Goal: Transaction & Acquisition: Purchase product/service

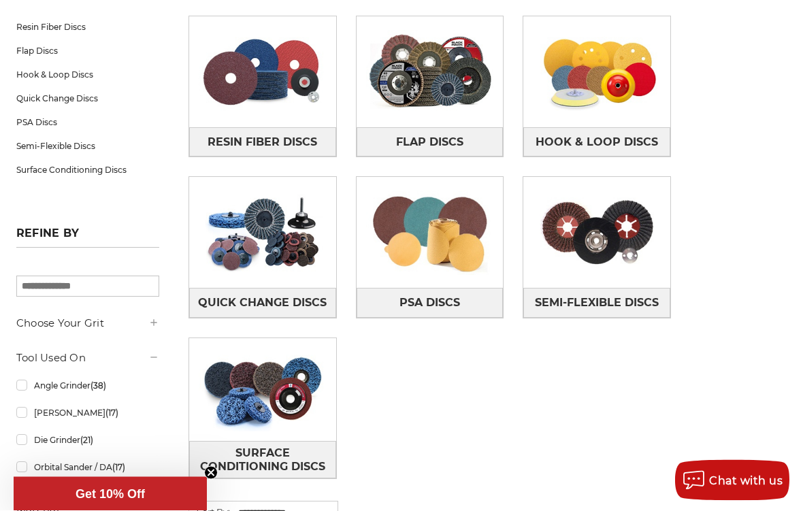
scroll to position [245, 0]
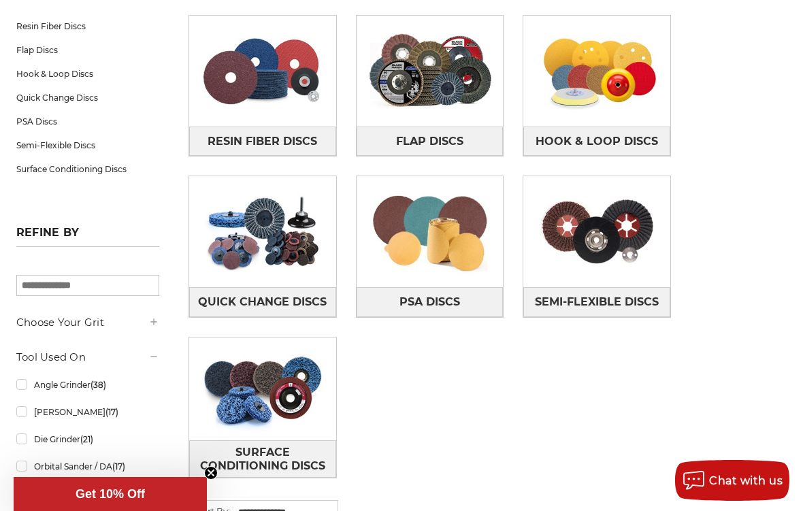
click at [607, 112] on img at bounding box center [596, 71] width 147 height 103
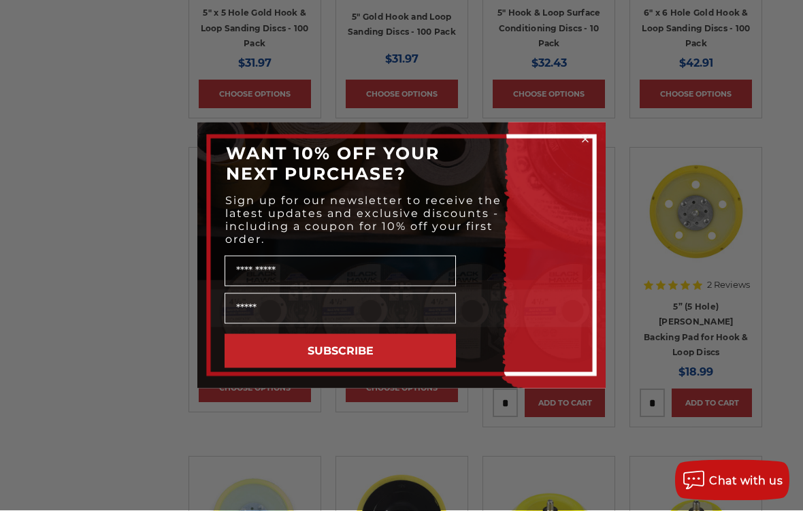
scroll to position [1036, 0]
click at [580, 146] on circle "Close dialog" at bounding box center [585, 139] width 13 height 13
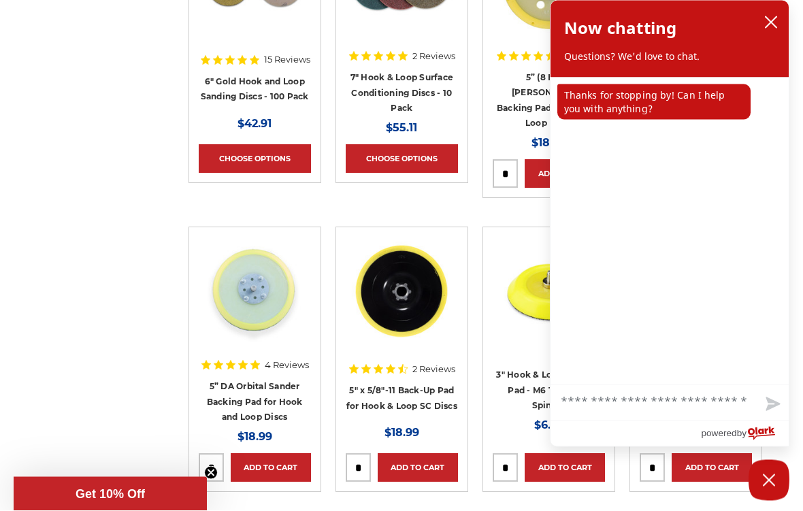
scroll to position [1273, 0]
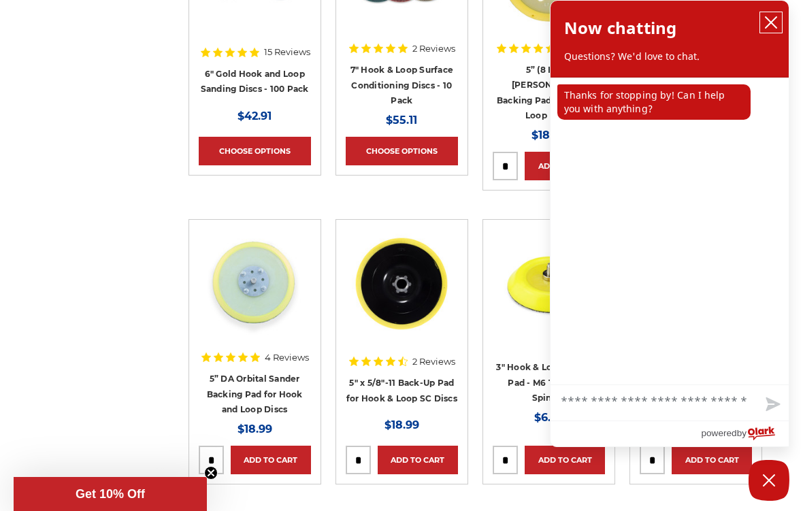
click at [775, 18] on icon "close chatbox" at bounding box center [770, 22] width 11 height 11
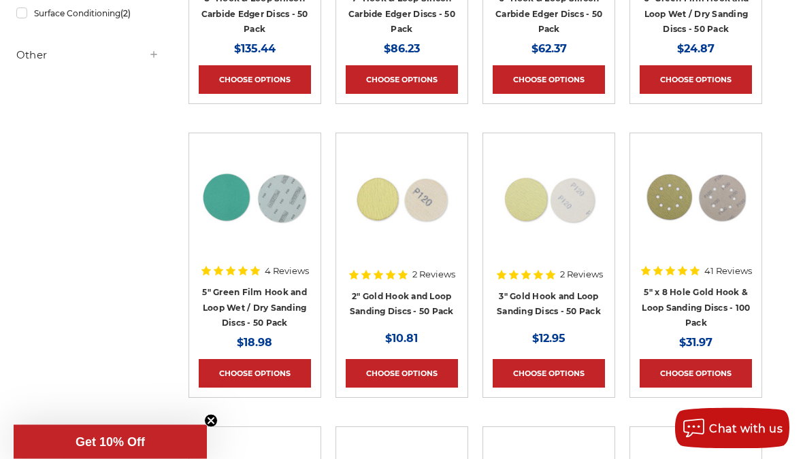
scroll to position [463, 0]
click at [552, 375] on link "Choose Options" at bounding box center [548, 373] width 112 height 29
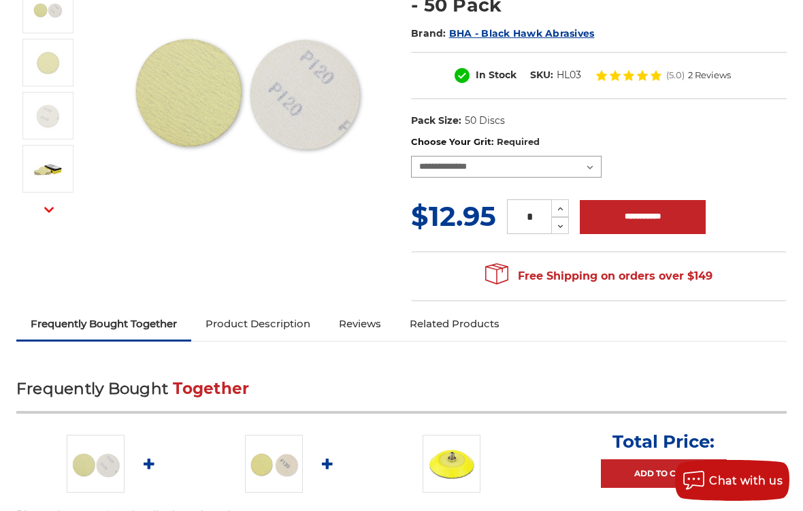
click at [588, 165] on select "**********" at bounding box center [506, 167] width 190 height 22
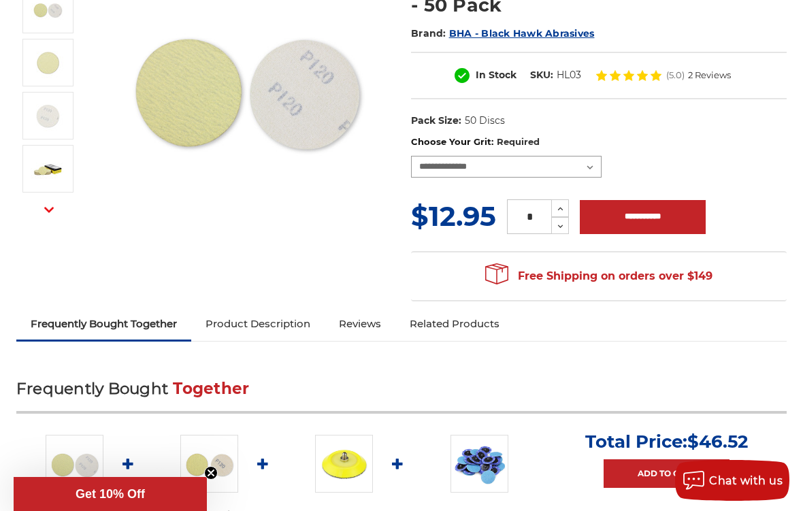
select select "****"
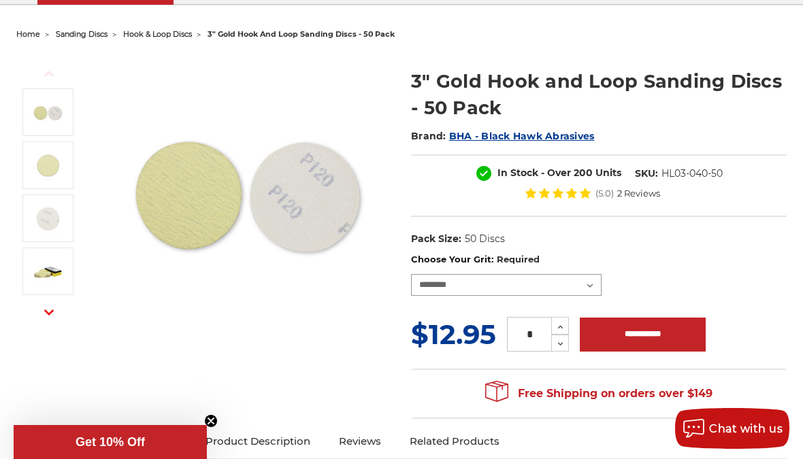
scroll to position [124, 0]
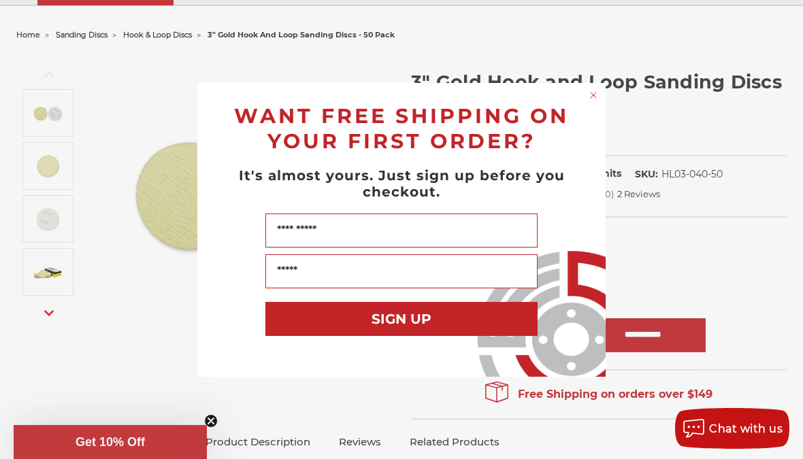
click at [595, 101] on circle "Close dialog" at bounding box center [593, 94] width 13 height 13
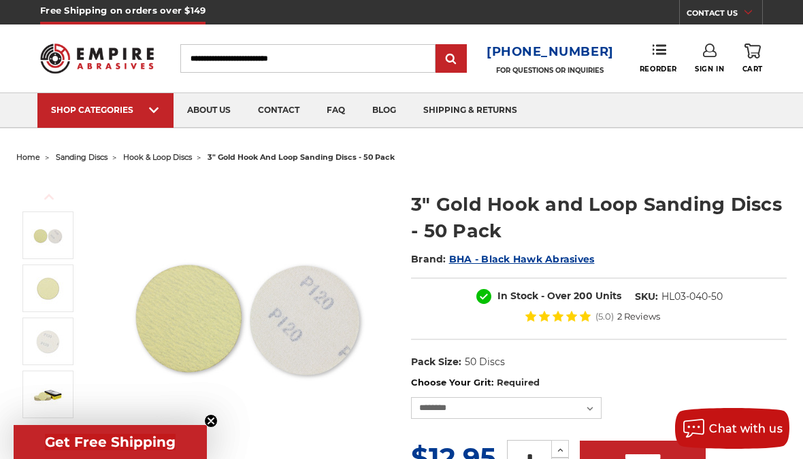
scroll to position [0, 0]
